Goal: Check status: Check status

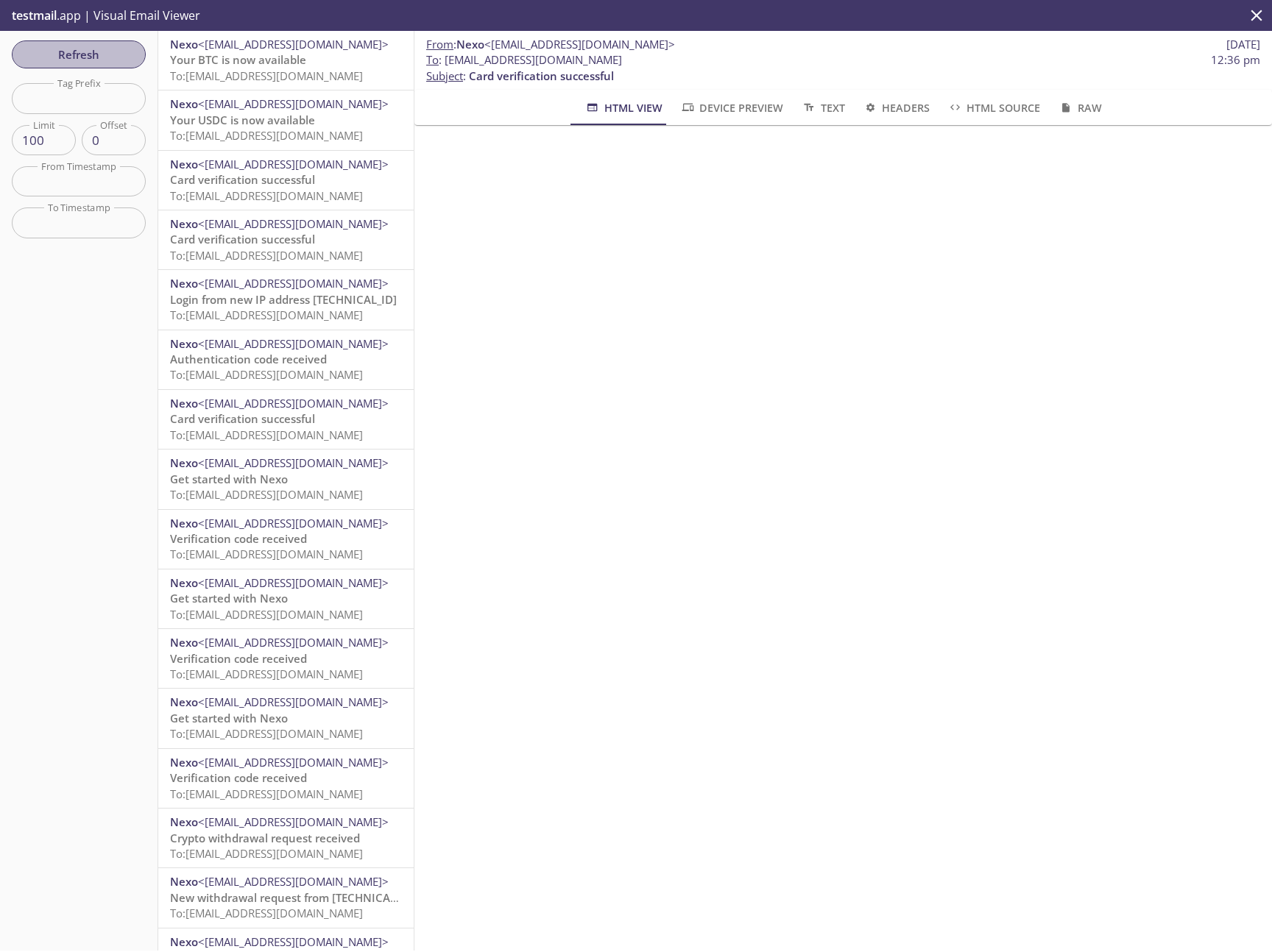
click at [125, 46] on span "Refresh" at bounding box center [78, 55] width 110 height 19
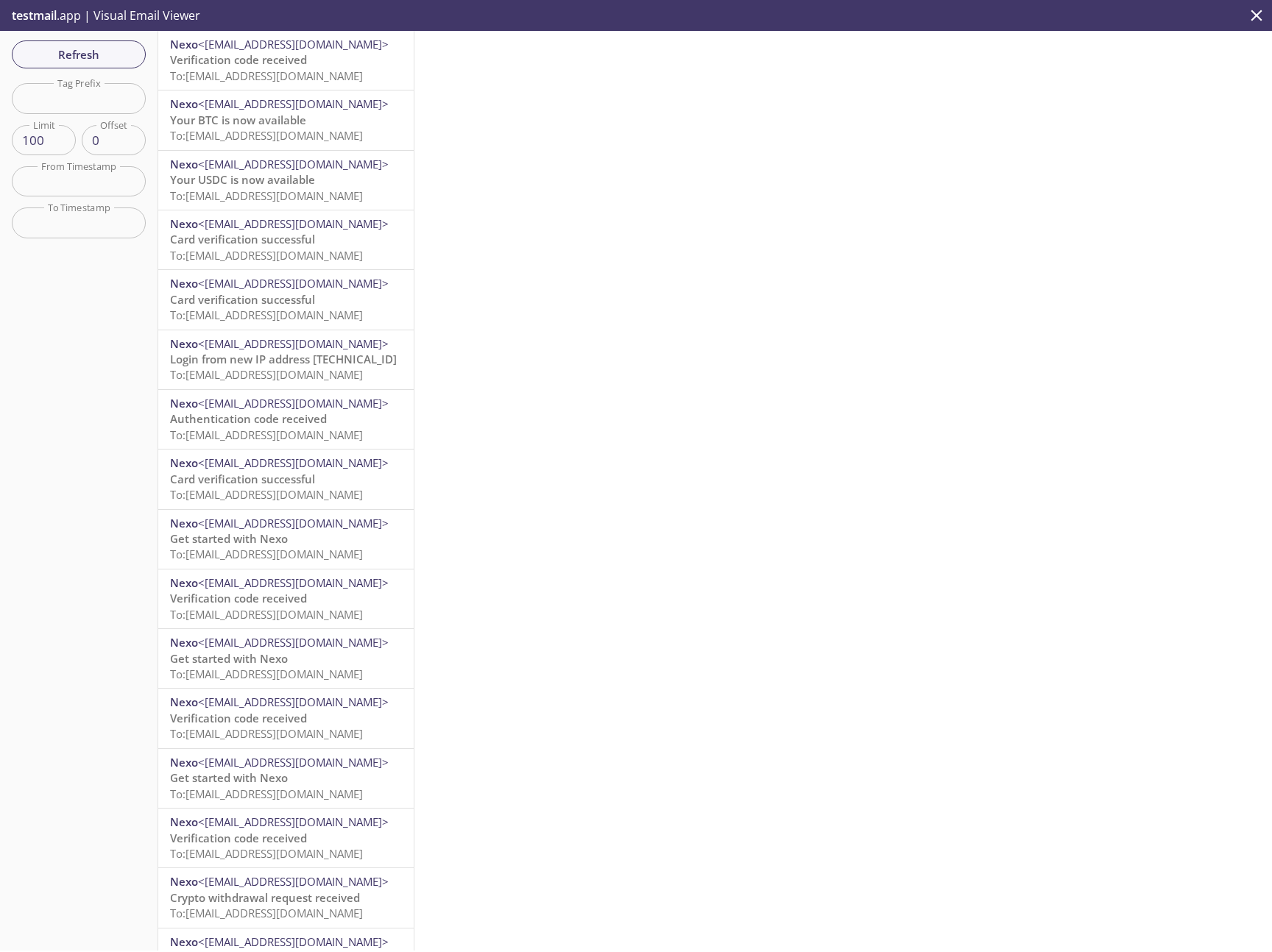
click at [250, 251] on span "To: [EMAIL_ADDRESS][DOMAIN_NAME]" at bounding box center [266, 255] width 192 height 15
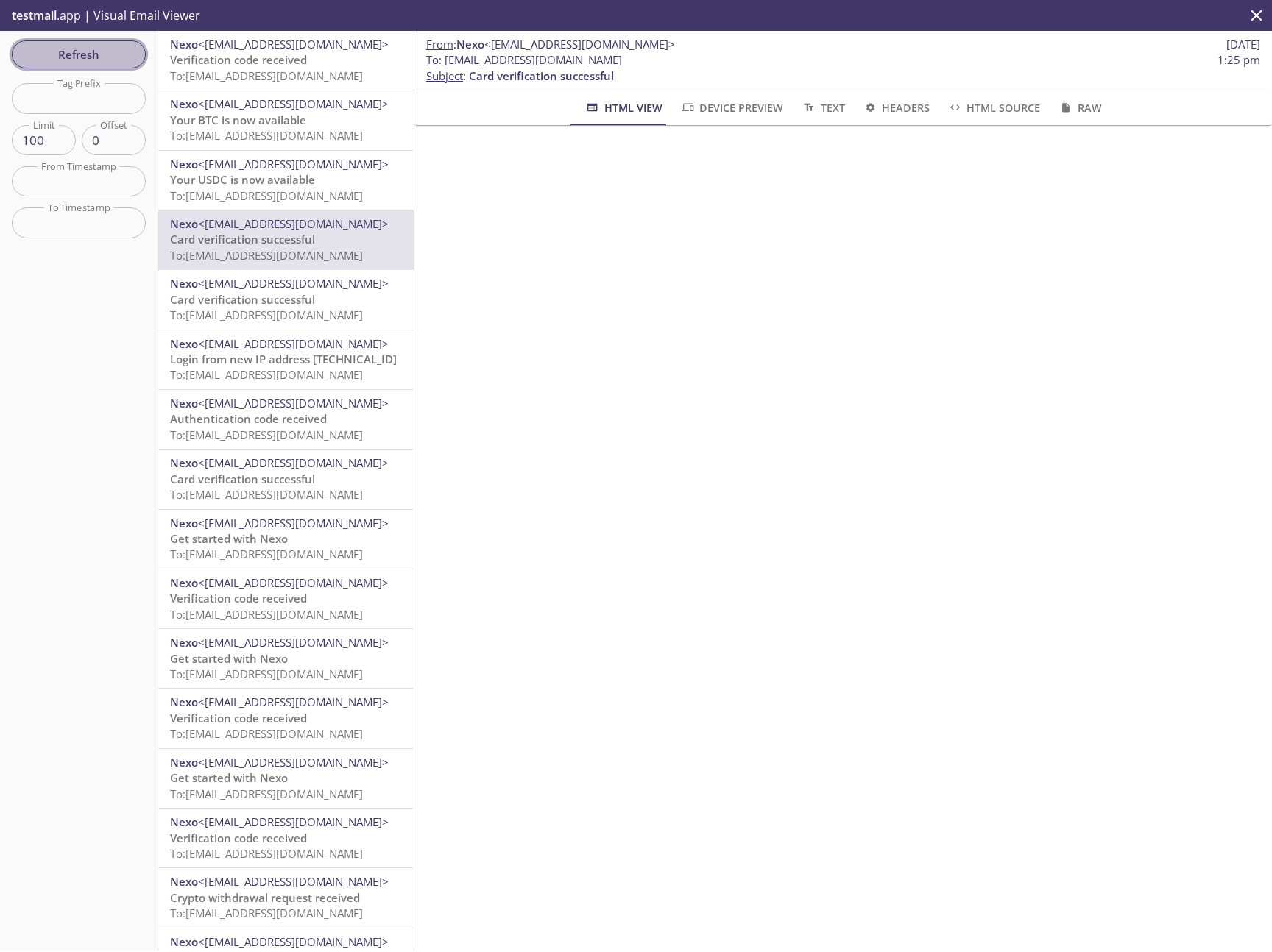
click at [89, 57] on span "Refresh" at bounding box center [78, 55] width 110 height 19
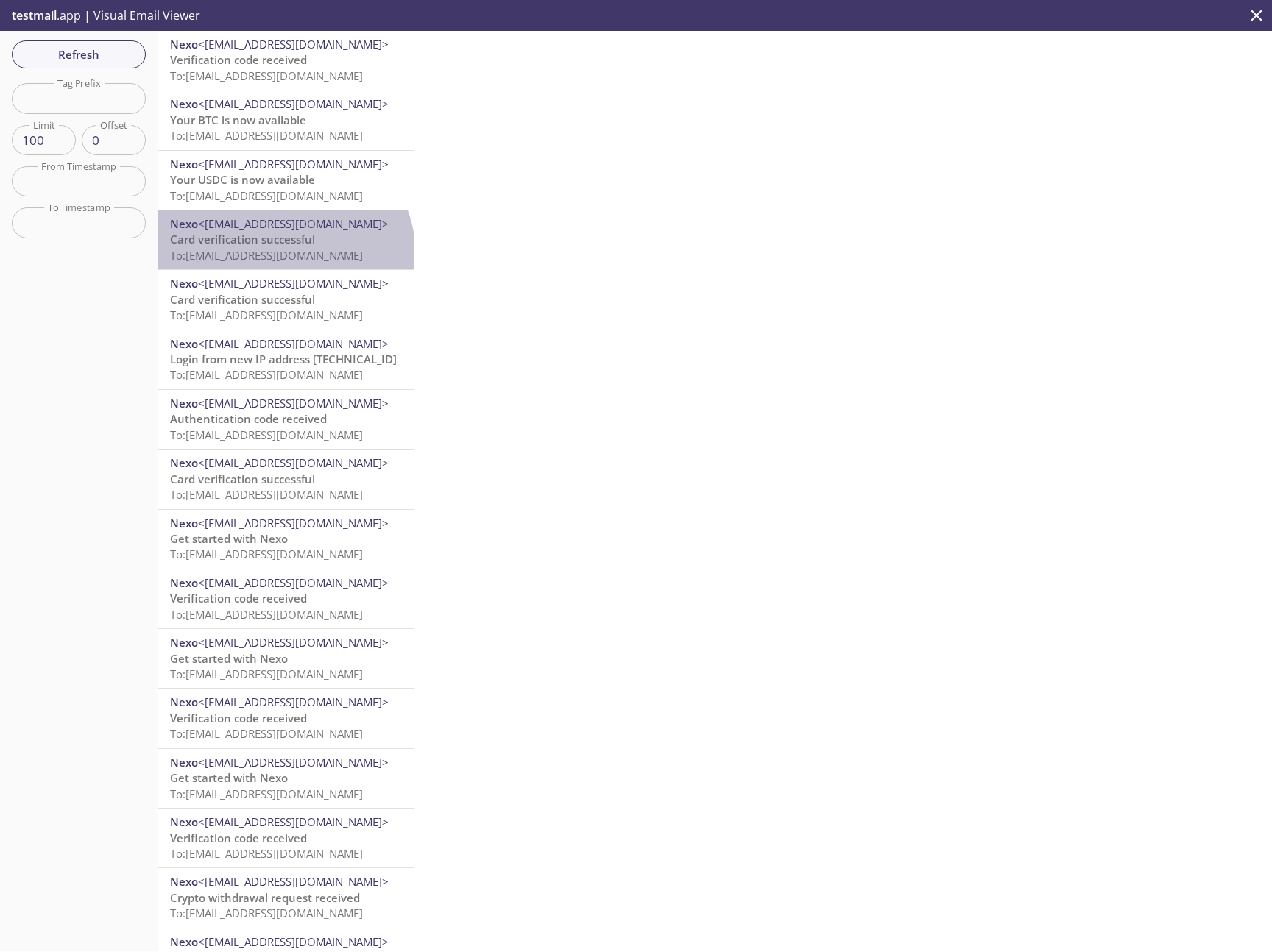
click at [282, 256] on span "To: [EMAIL_ADDRESS][DOMAIN_NAME]" at bounding box center [266, 255] width 192 height 15
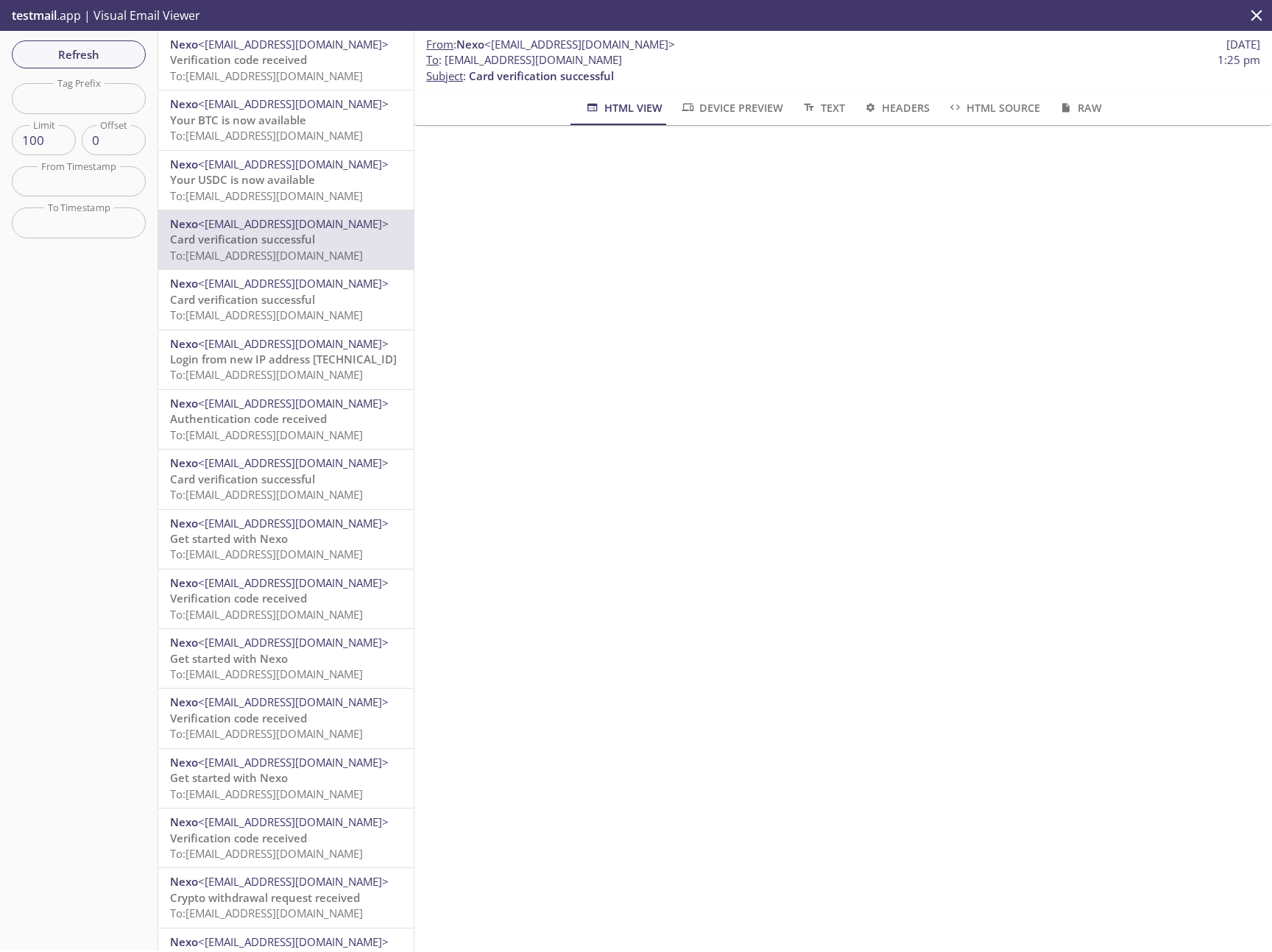
click at [285, 330] on div "Nexo <[EMAIL_ADDRESS][DOMAIN_NAME]> Login from new IP address [TECHNICAL_ID] To…" at bounding box center [286, 360] width 255 height 59
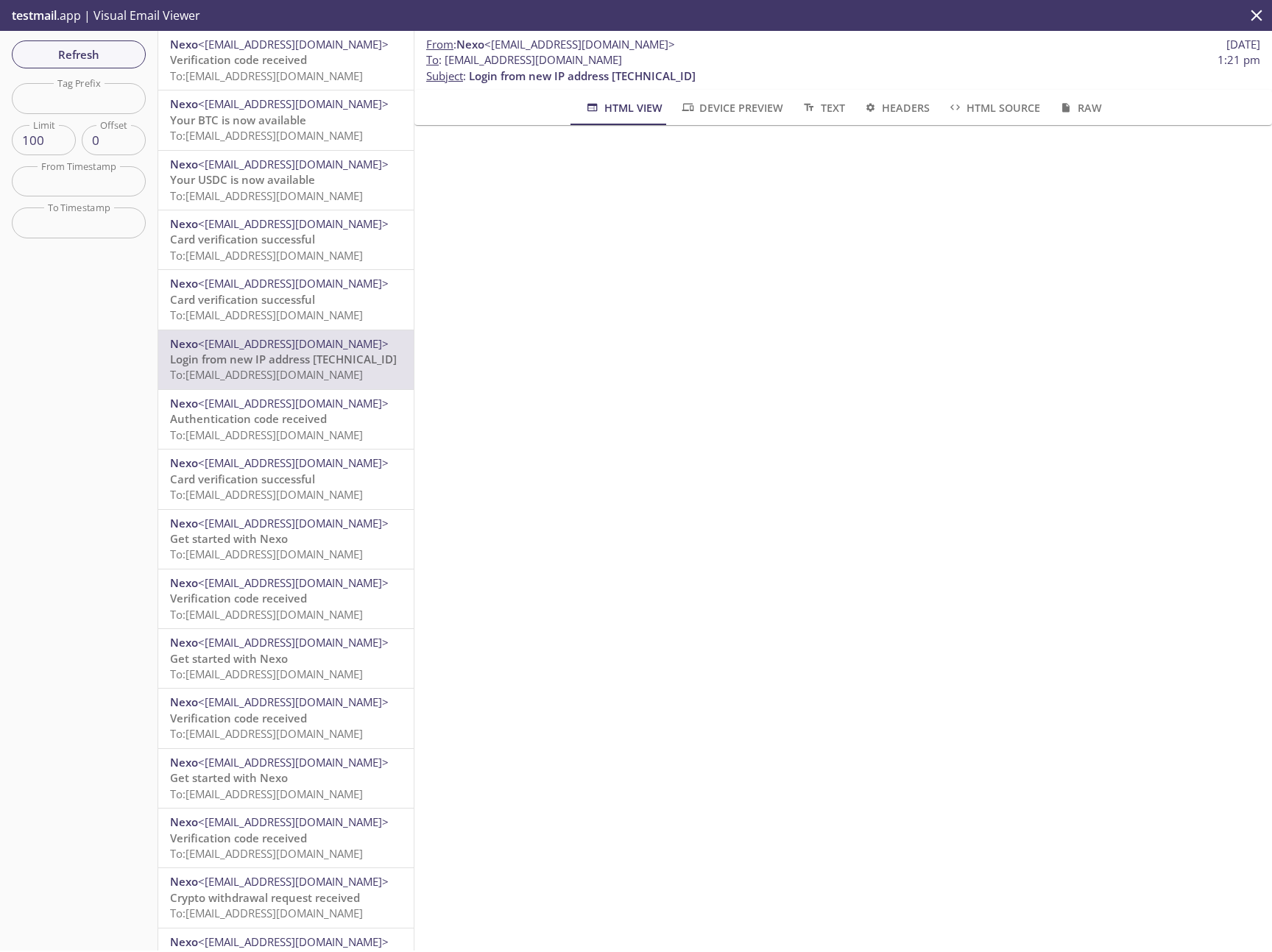
click at [293, 290] on span "<[EMAIL_ADDRESS][DOMAIN_NAME]>" at bounding box center [293, 283] width 191 height 15
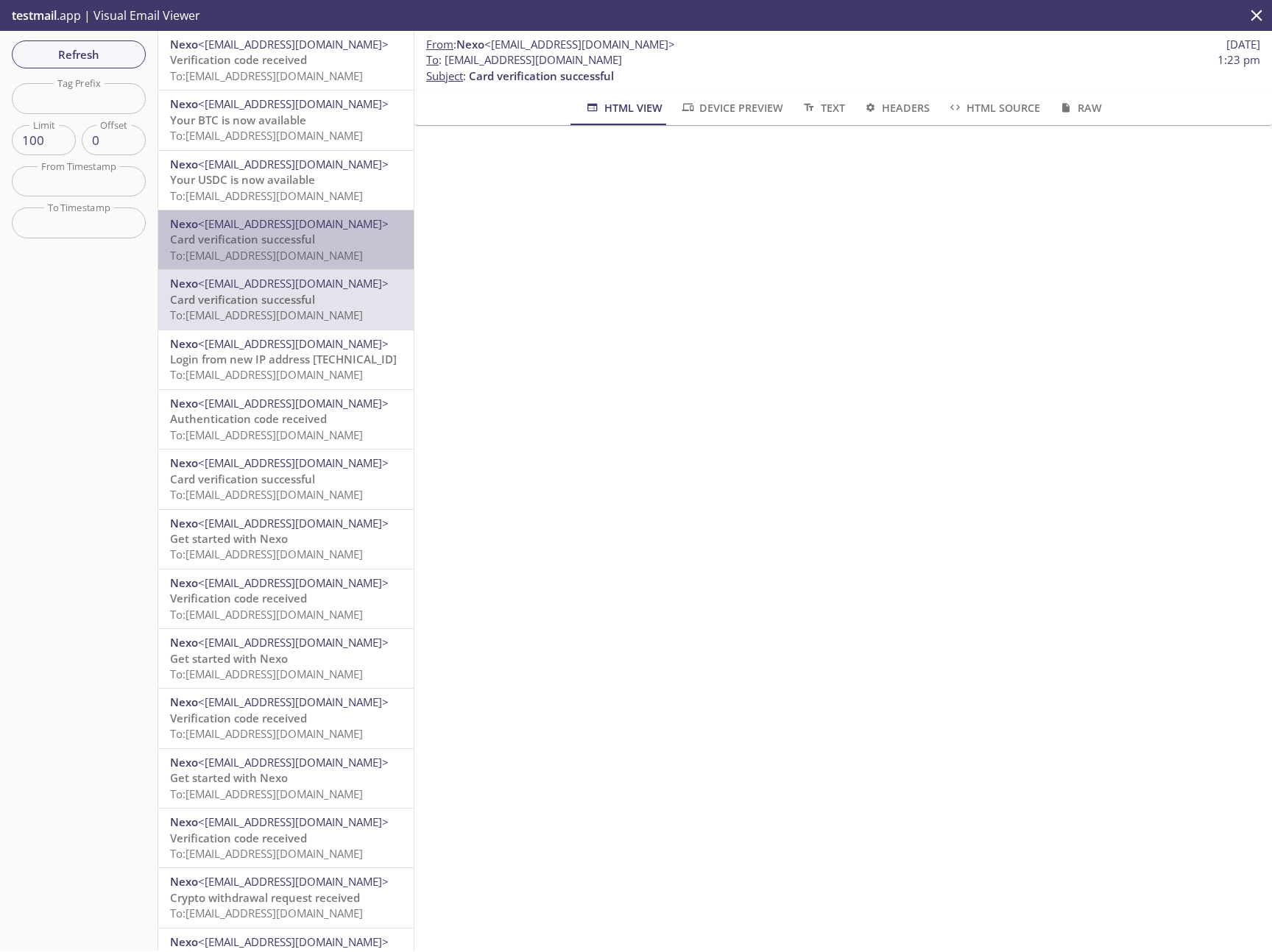
click at [322, 244] on p "Card verification successful To: [EMAIL_ADDRESS][DOMAIN_NAME]" at bounding box center [286, 248] width 232 height 31
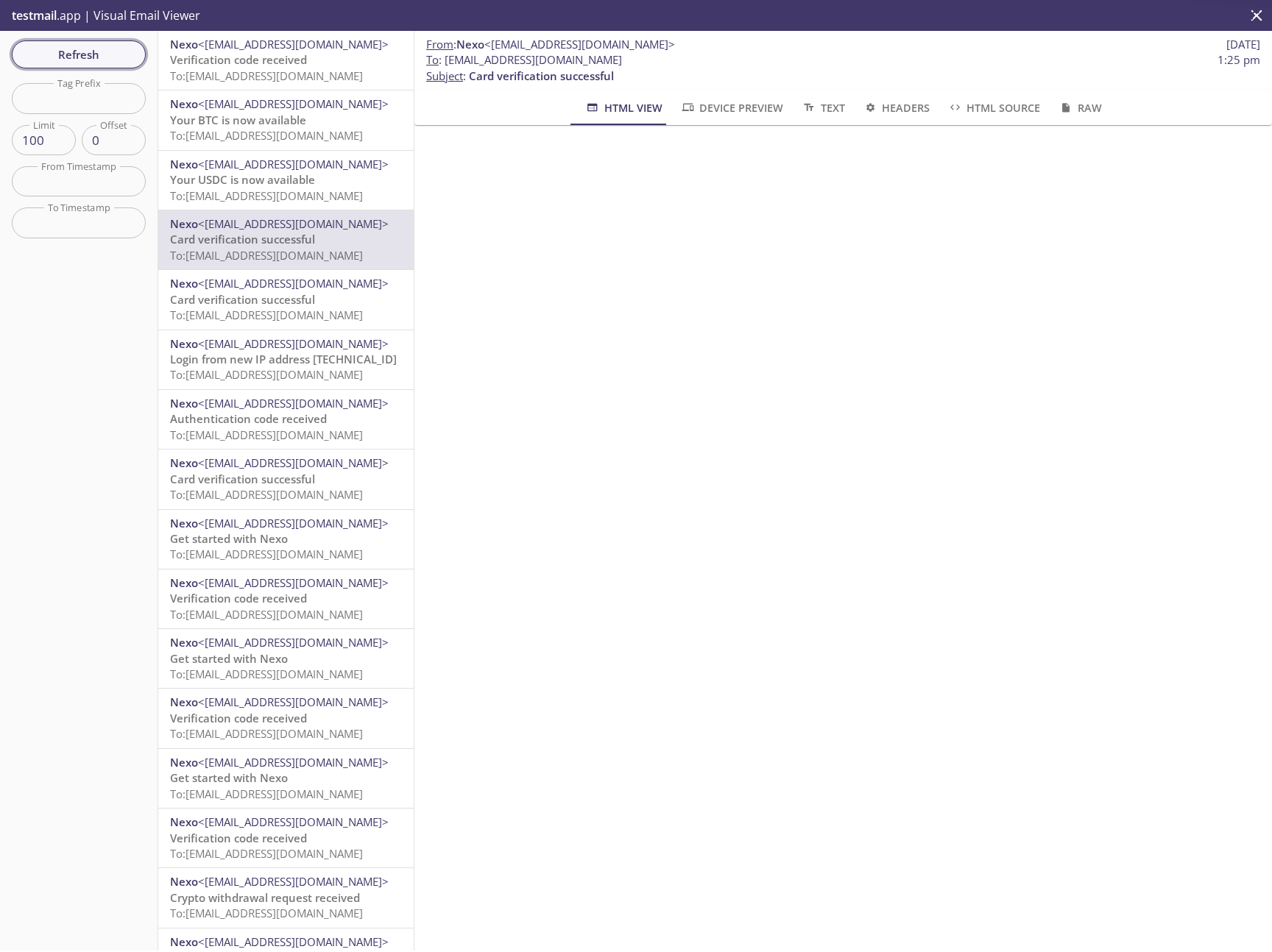
click at [93, 52] on span "Refresh" at bounding box center [78, 55] width 110 height 19
